Goal: Navigation & Orientation: Find specific page/section

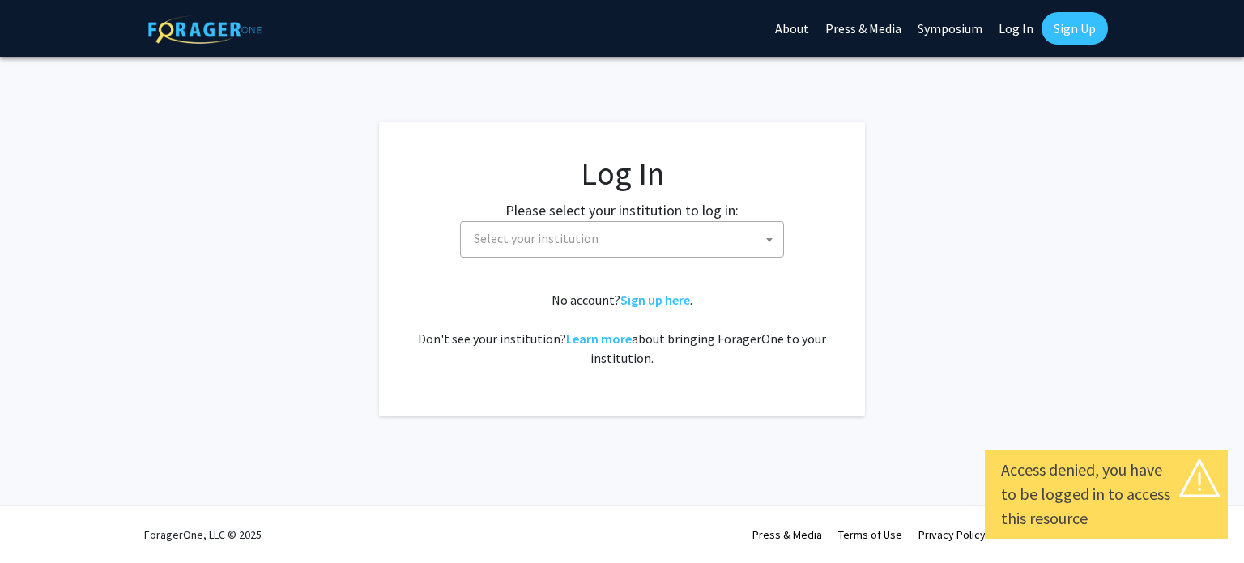
select select
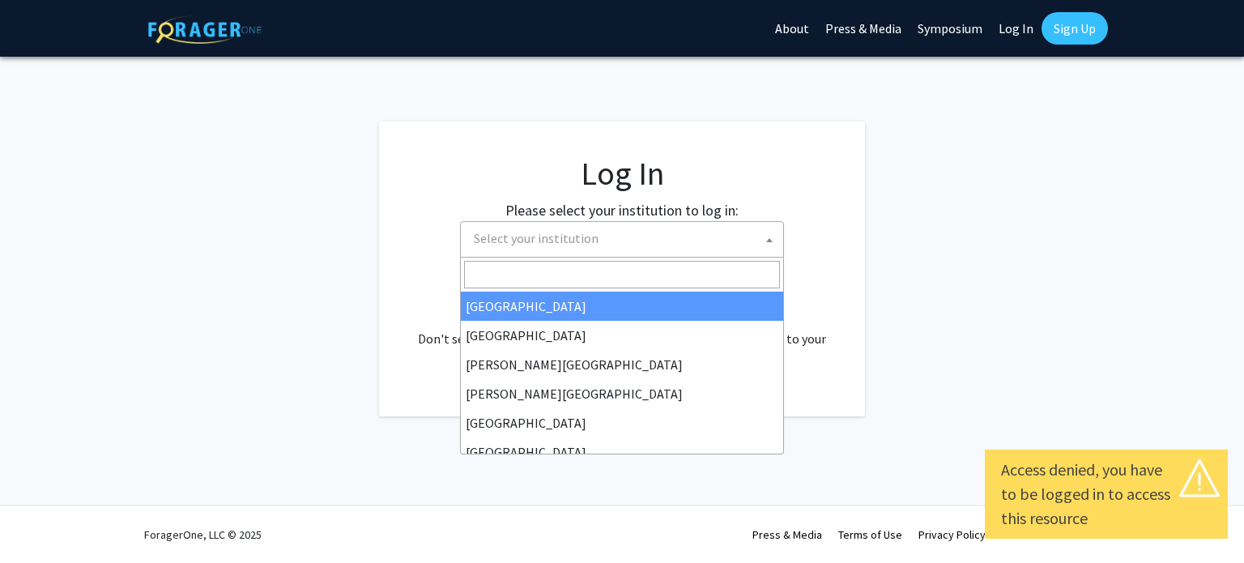
click at [533, 232] on span "Select your institution" at bounding box center [536, 238] width 125 height 16
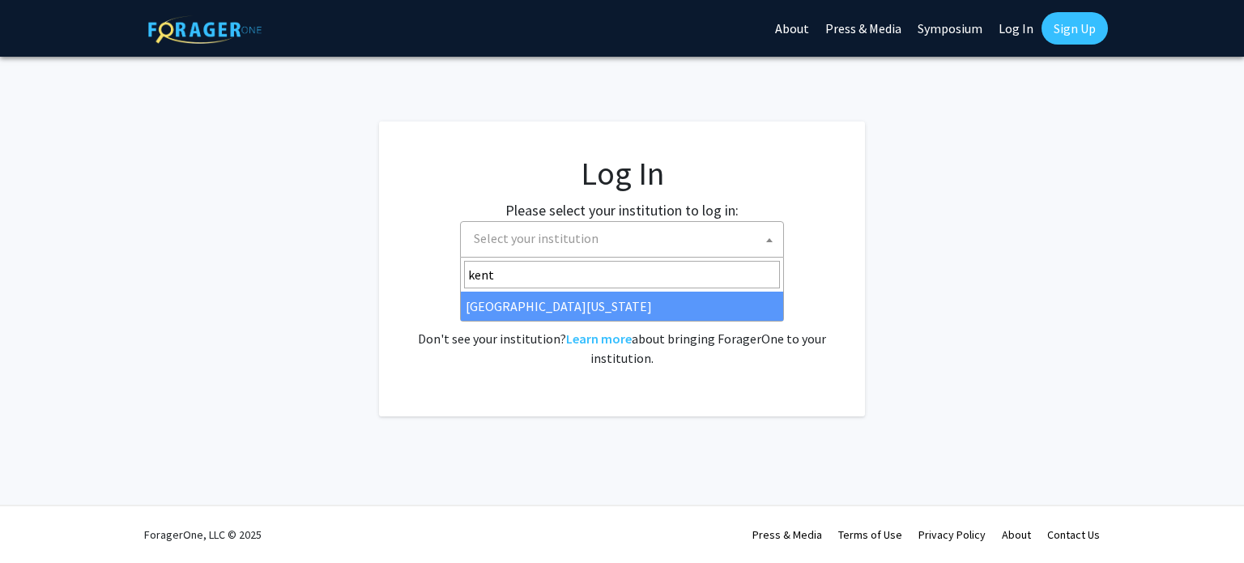
type input "kentu"
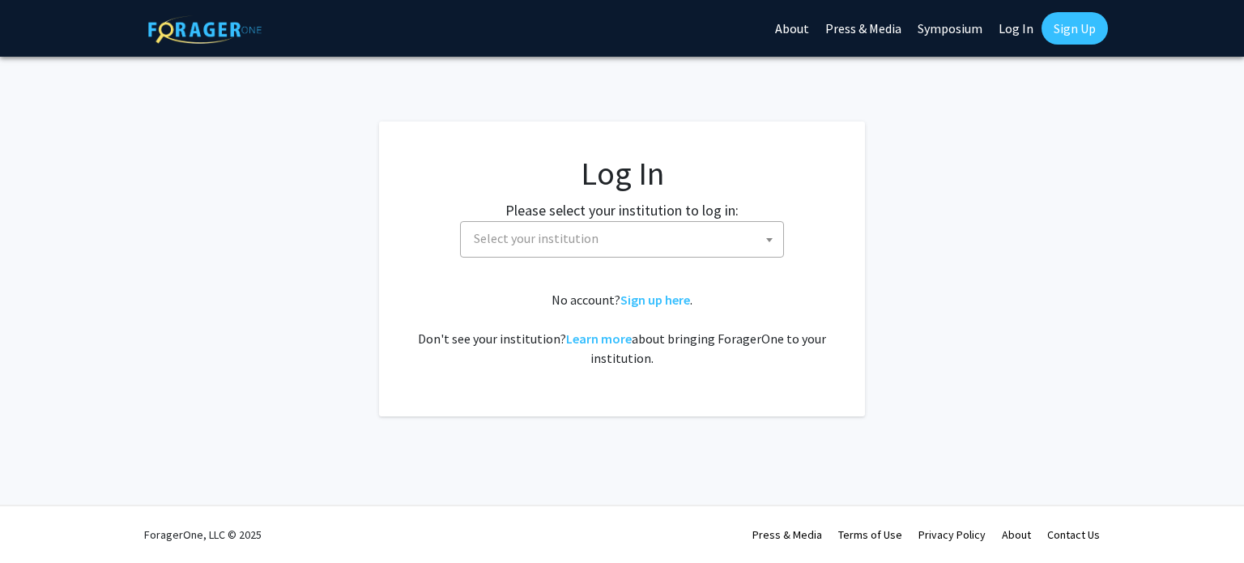
click at [1005, 20] on link "Log In" at bounding box center [1015, 28] width 51 height 57
select select "34"
click at [1005, 20] on link "Log In" at bounding box center [1015, 28] width 51 height 57
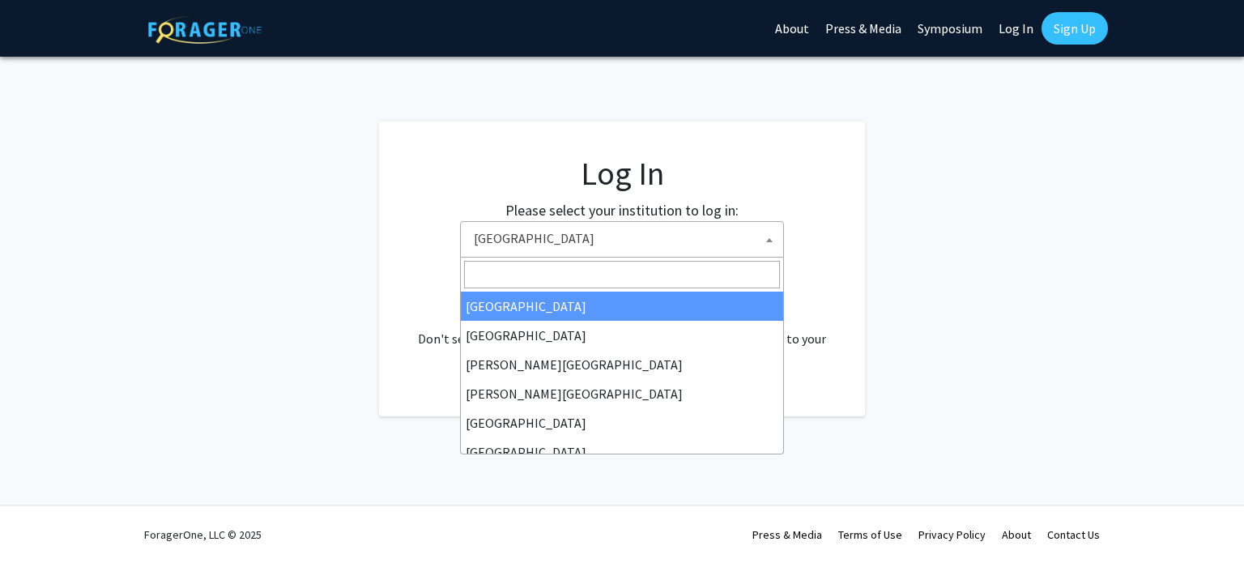
click at [727, 224] on span "Baylor University" at bounding box center [625, 238] width 316 height 33
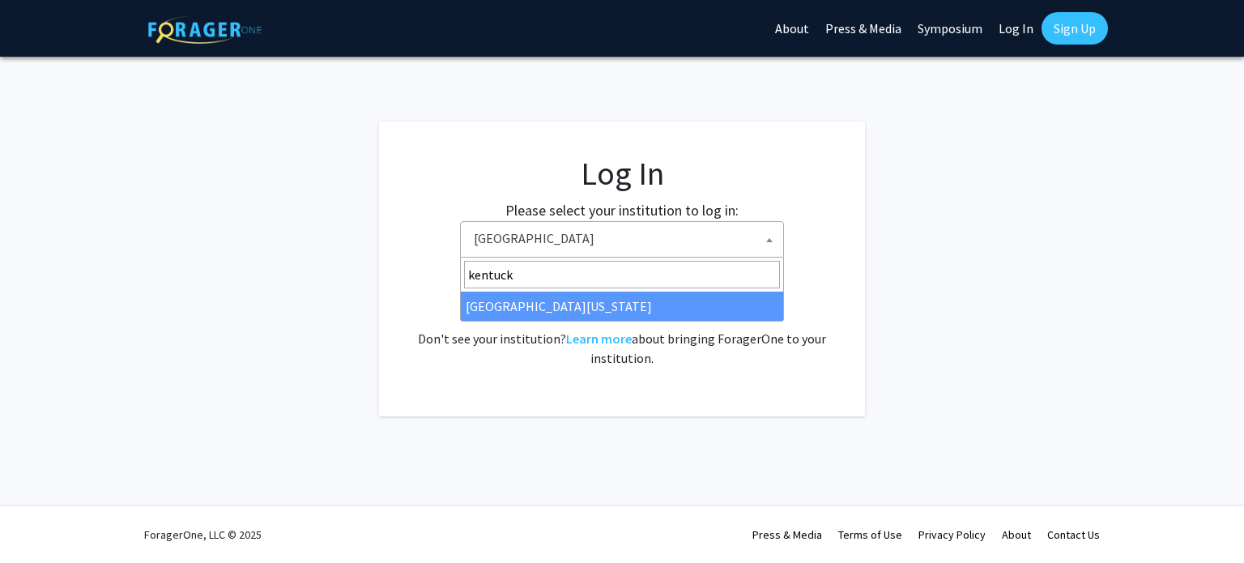
type input "kentucky"
select select "13"
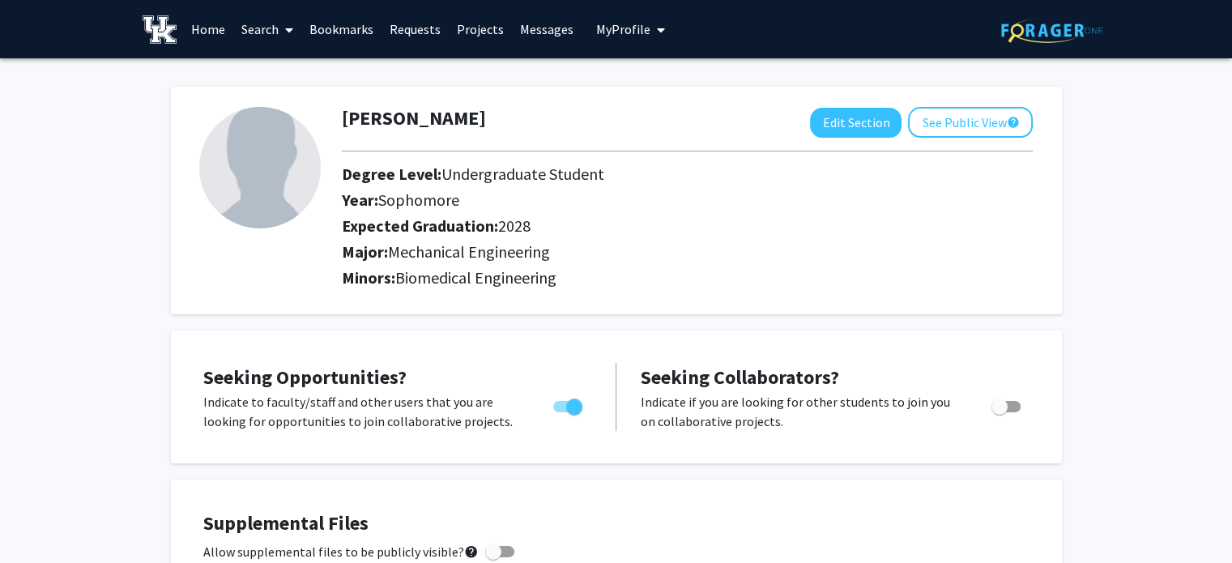
click at [430, 25] on link "Requests" at bounding box center [414, 29] width 67 height 57
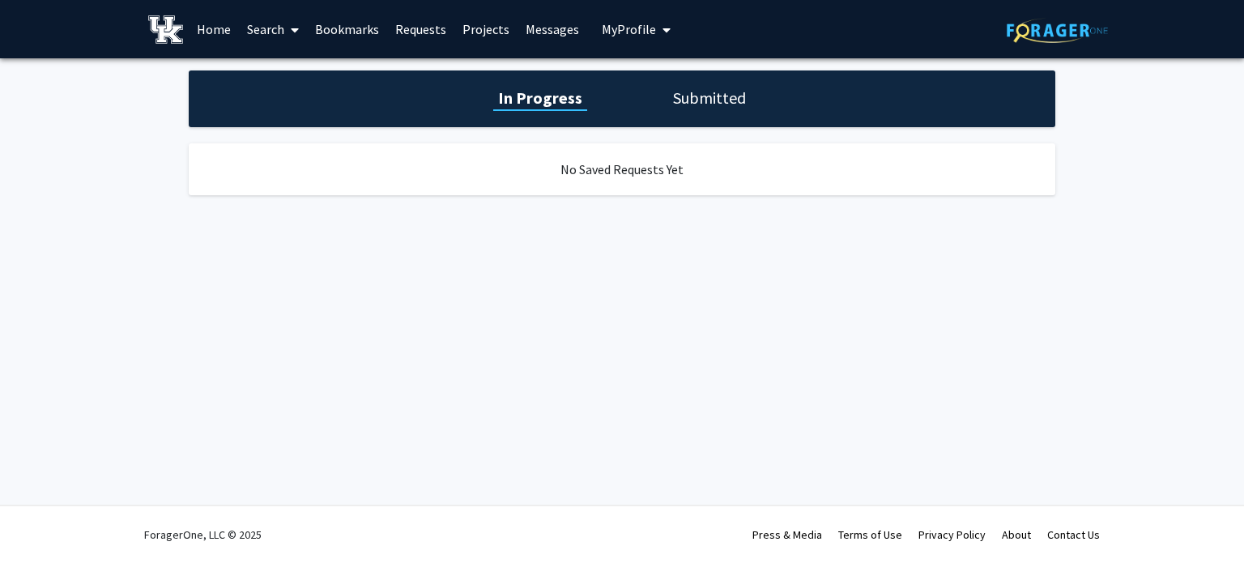
click at [466, 23] on link "Projects" at bounding box center [485, 29] width 63 height 57
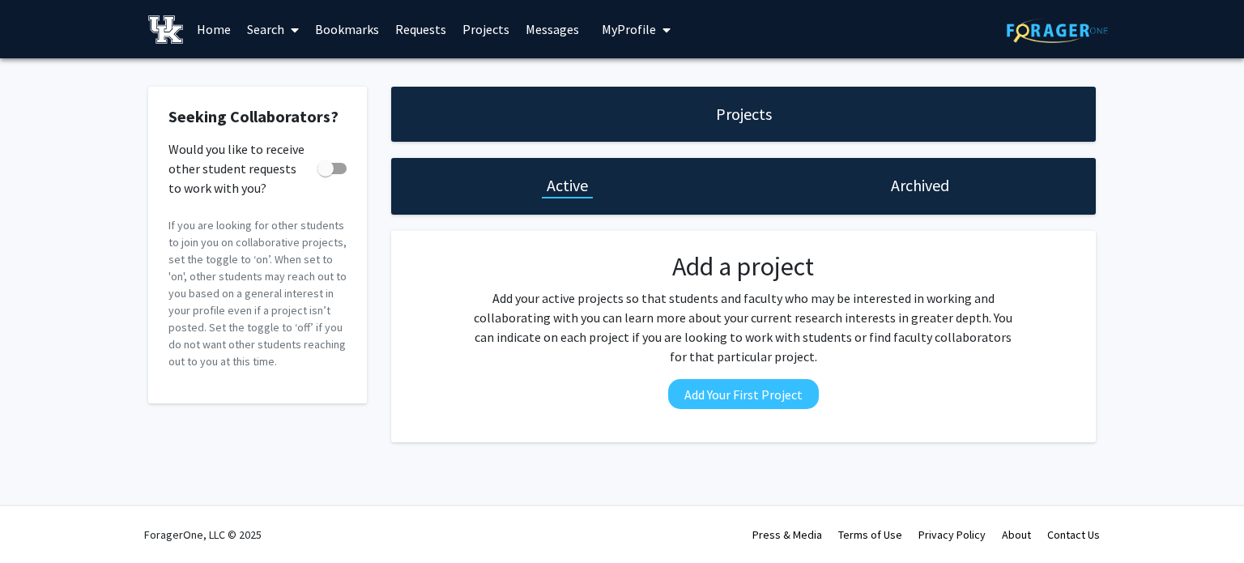
click at [337, 24] on link "Bookmarks" at bounding box center [347, 29] width 80 height 57
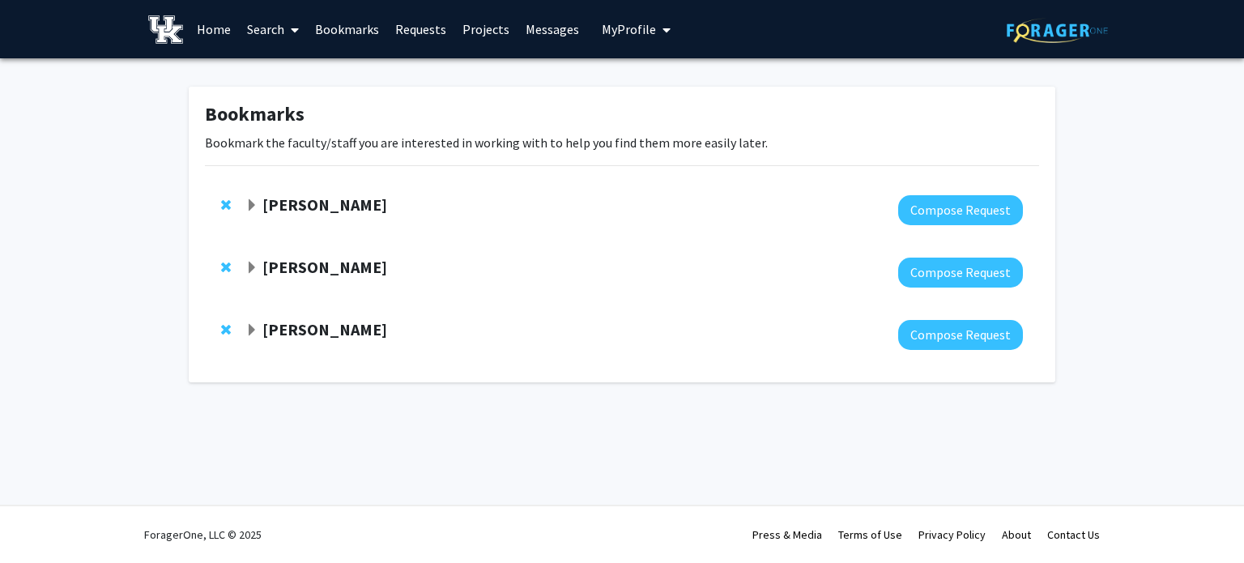
click at [248, 271] on span "Expand Brooks Lane Bookmark" at bounding box center [251, 268] width 13 height 13
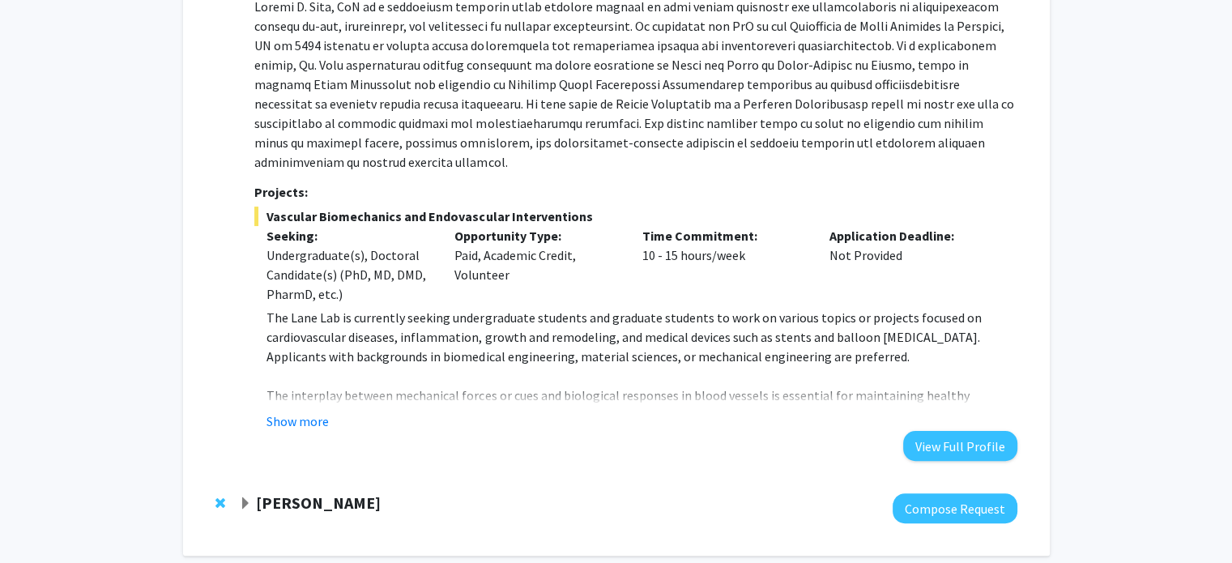
scroll to position [324, 0]
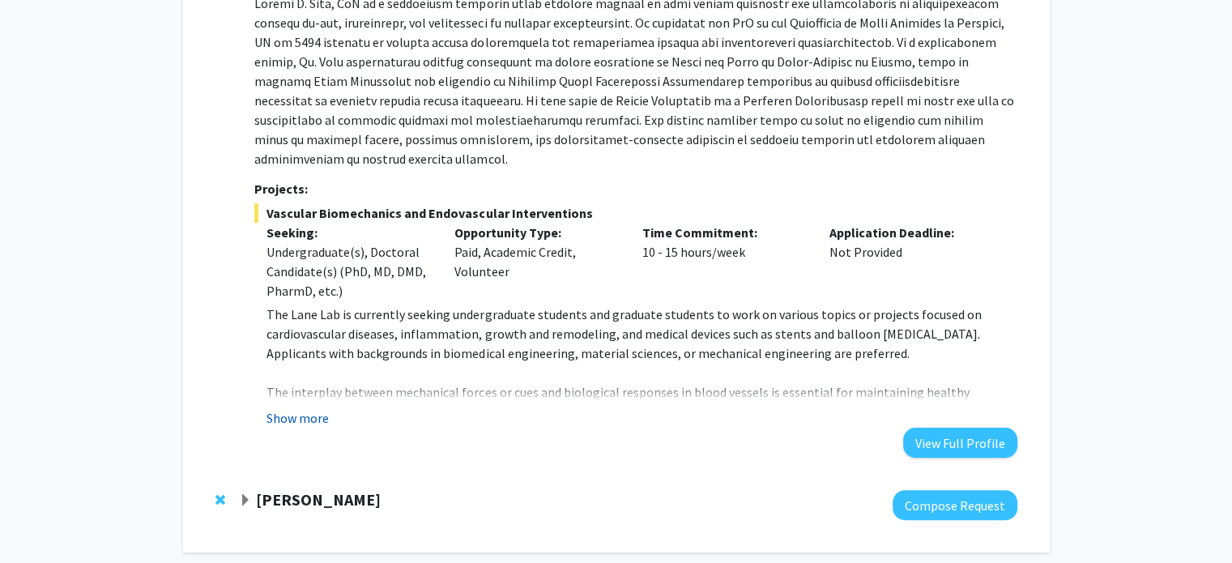
click at [281, 408] on button "Show more" at bounding box center [297, 417] width 62 height 19
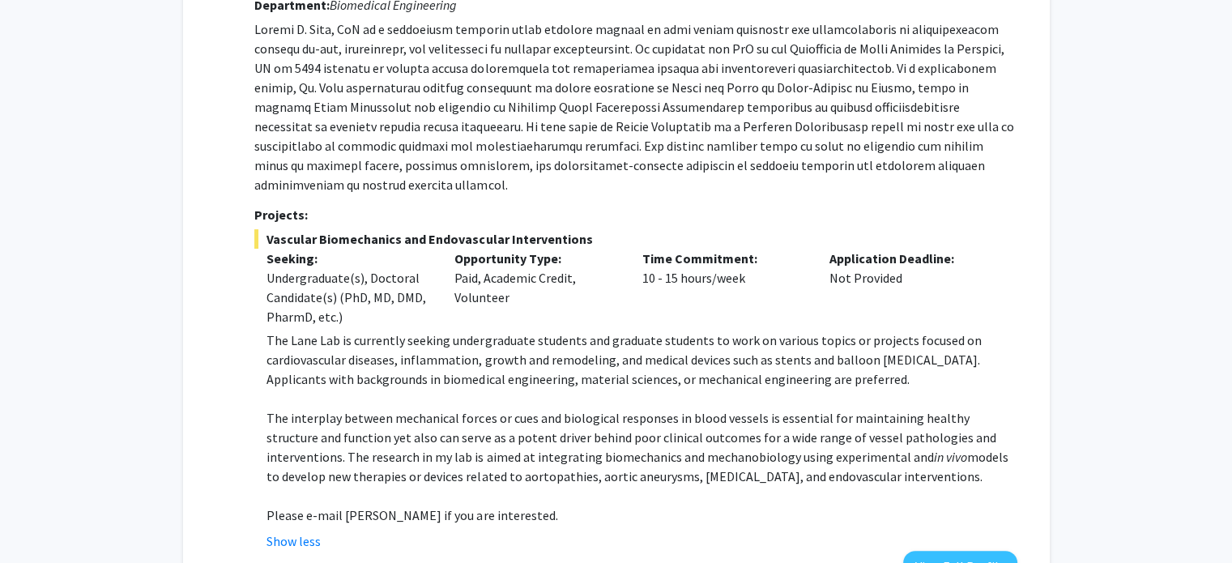
scroll to position [301, 0]
